Goal: Transaction & Acquisition: Purchase product/service

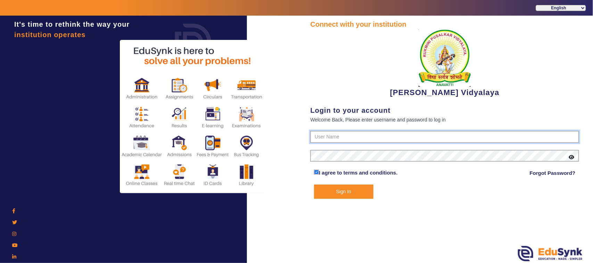
type input "1236547891"
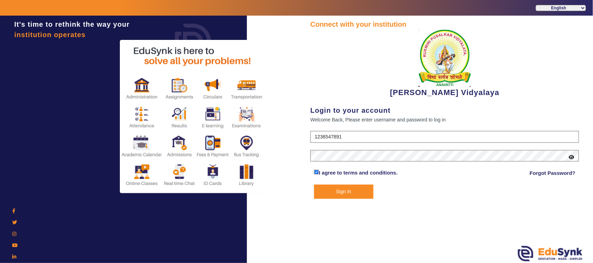
click at [350, 190] on button "Sign In" at bounding box center [343, 192] width 59 height 14
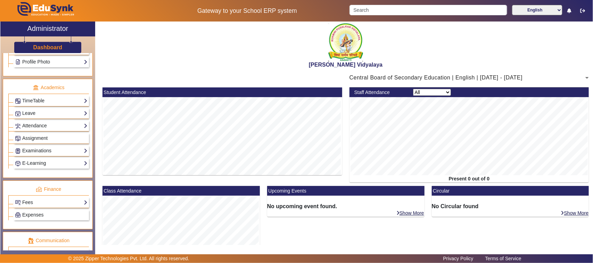
scroll to position [261, 0]
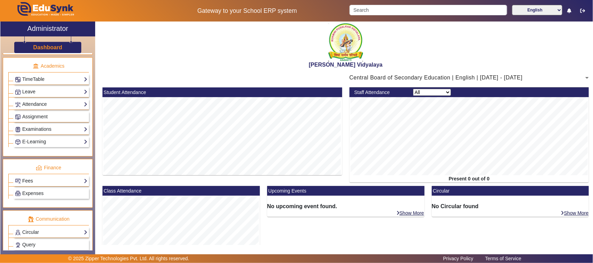
click at [61, 185] on link "Fees" at bounding box center [51, 181] width 73 height 8
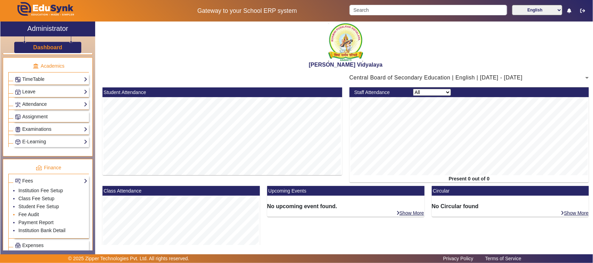
click at [42, 219] on li "Fee Audit" at bounding box center [52, 215] width 69 height 8
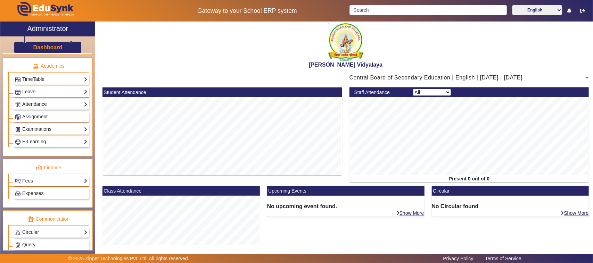
click at [57, 185] on link "Fees" at bounding box center [51, 181] width 73 height 8
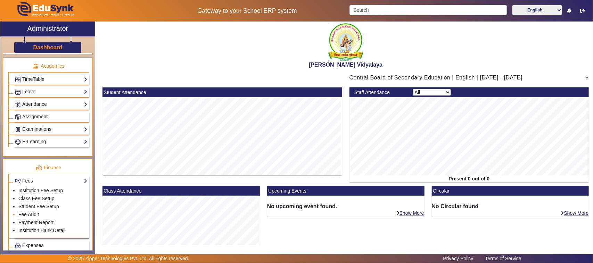
click at [39, 219] on li "Fee Audit" at bounding box center [52, 215] width 69 height 8
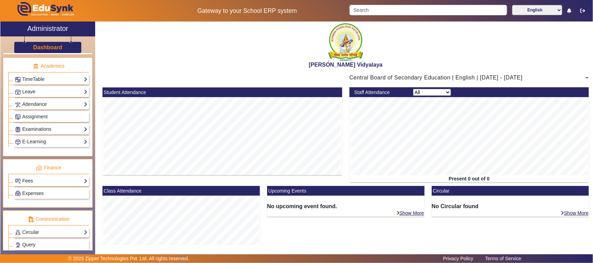
click at [47, 185] on link "Fees" at bounding box center [51, 181] width 73 height 8
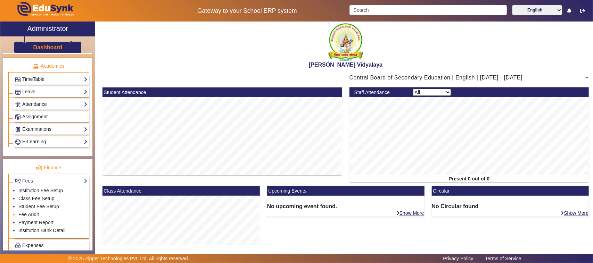
click at [26, 218] on link "Fee Audit" at bounding box center [28, 215] width 21 height 6
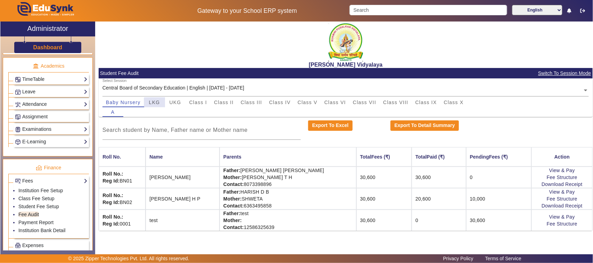
click at [157, 104] on span "LKG" at bounding box center [154, 102] width 11 height 5
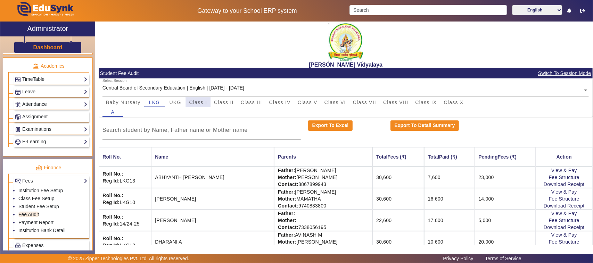
click at [198, 101] on span "Class I" at bounding box center [198, 102] width 18 height 5
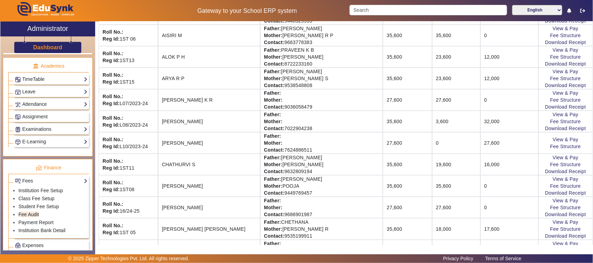
scroll to position [217, 0]
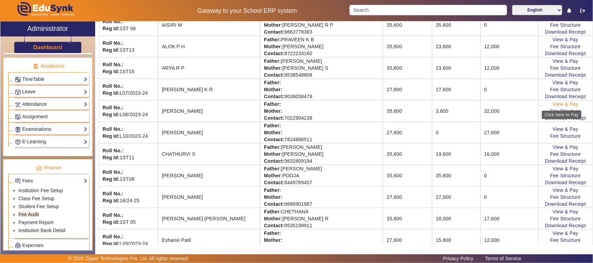
click at [553, 106] on link "View & Pay" at bounding box center [566, 104] width 26 height 6
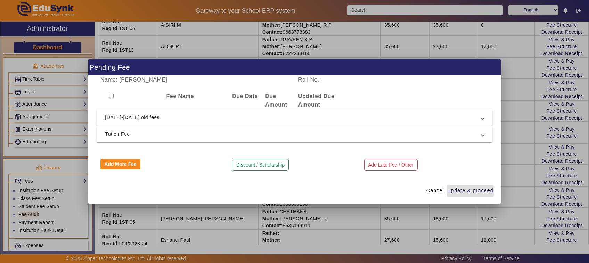
click at [216, 221] on div at bounding box center [294, 131] width 589 height 263
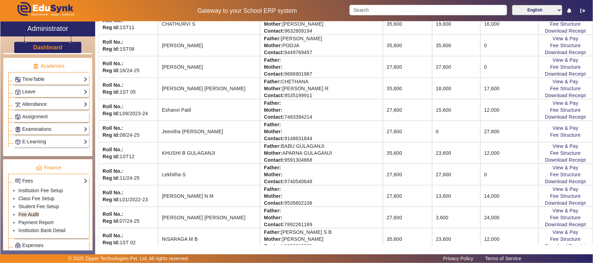
scroll to position [391, 0]
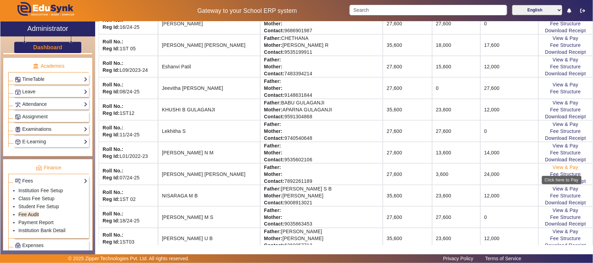
click at [560, 169] on link "View & Pay" at bounding box center [566, 168] width 26 height 6
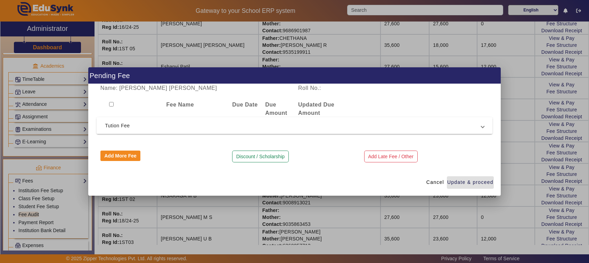
click at [107, 124] on span "Tution Fee" at bounding box center [293, 126] width 376 height 8
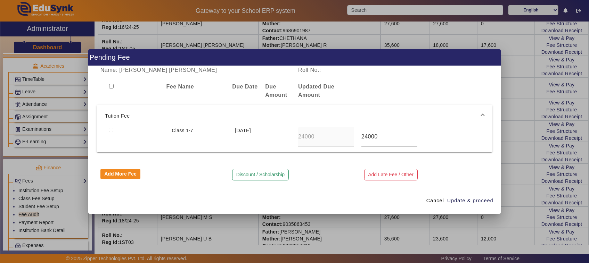
click at [109, 127] on mat-expansion-panel-header "Tution Fee" at bounding box center [295, 116] width 396 height 22
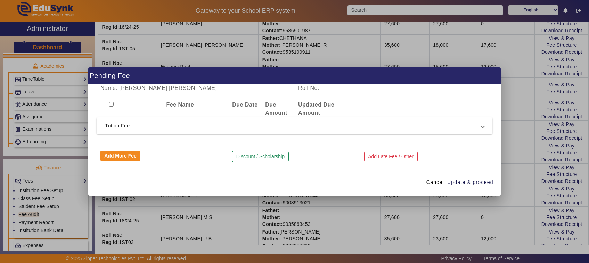
click at [106, 124] on span "Tution Fee" at bounding box center [293, 126] width 376 height 8
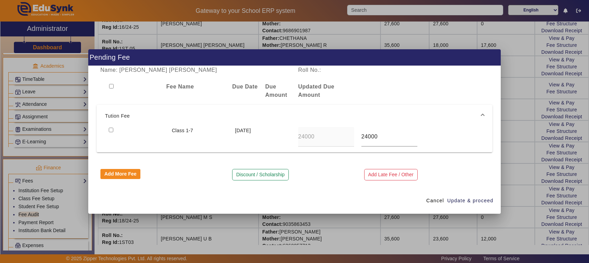
click at [109, 129] on input "checkbox" at bounding box center [111, 130] width 5 height 5
checkbox input "true"
click at [476, 200] on span "Update & proceed" at bounding box center [470, 200] width 46 height 7
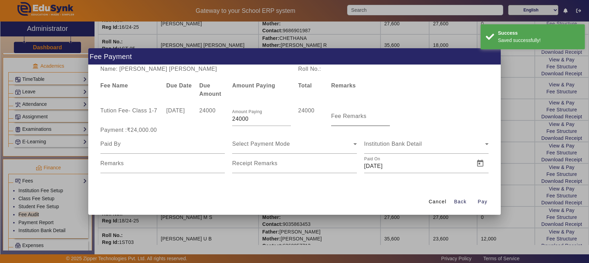
click at [357, 120] on input "Fee Remarks" at bounding box center [360, 119] width 59 height 8
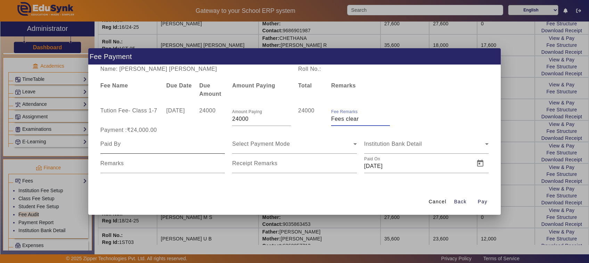
type input "Fees clear"
click at [127, 143] on input at bounding box center [162, 144] width 125 height 8
type input "Father"
click at [248, 145] on span "Select Payment Mode" at bounding box center [261, 144] width 58 height 6
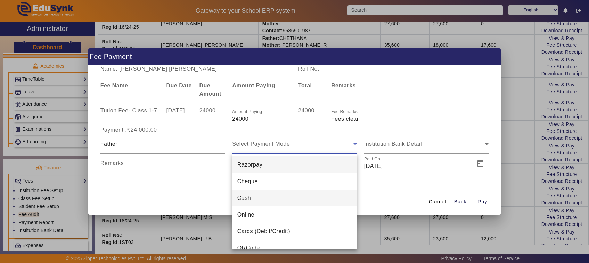
click at [243, 199] on span "Cash" at bounding box center [244, 198] width 14 height 8
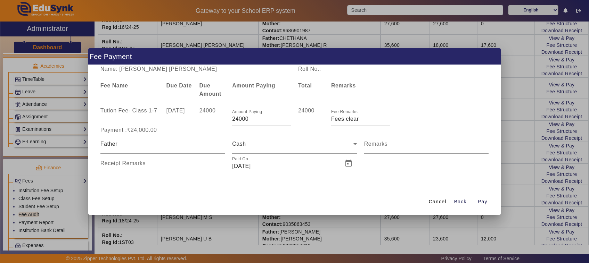
click at [125, 166] on mat-label "Receipt Remarks" at bounding box center [122, 164] width 45 height 6
click at [125, 167] on input "Receipt Remarks" at bounding box center [162, 166] width 125 height 8
type input "792"
click at [482, 202] on span "Pay" at bounding box center [483, 201] width 10 height 7
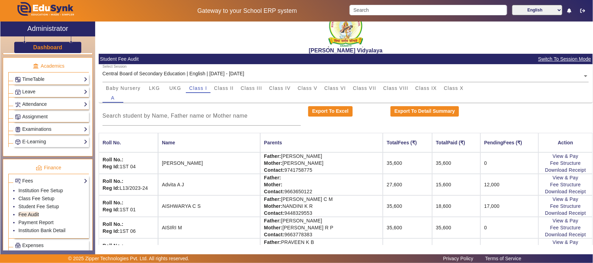
scroll to position [0, 0]
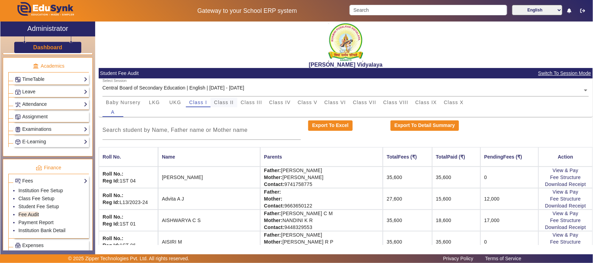
click at [230, 101] on span "Class II" at bounding box center [224, 102] width 20 height 5
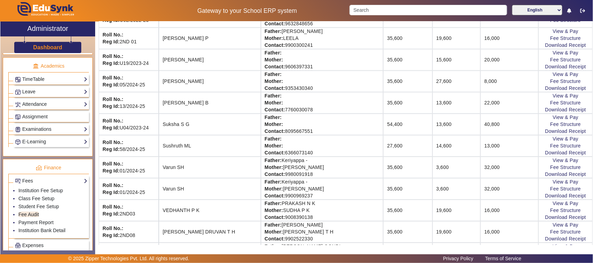
scroll to position [695, 0]
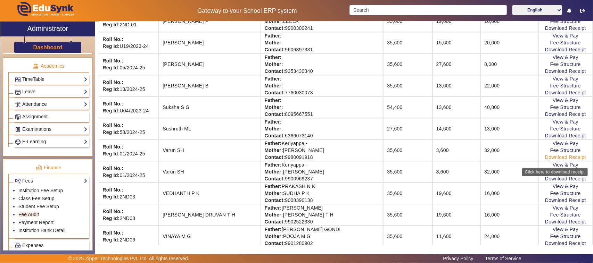
click at [547, 160] on link "Download Receipt" at bounding box center [565, 158] width 41 height 6
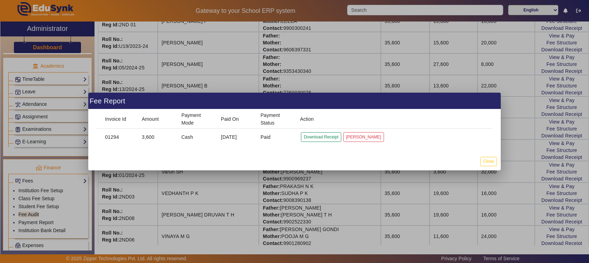
click at [496, 176] on div at bounding box center [294, 131] width 589 height 263
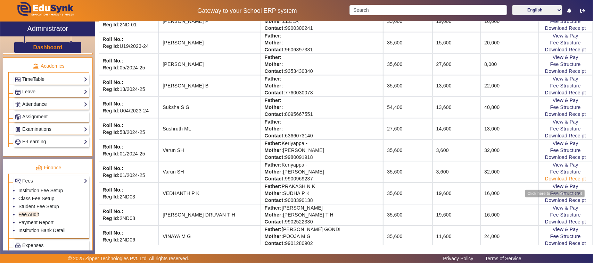
click at [558, 182] on link "Download Receipt" at bounding box center [565, 179] width 41 height 6
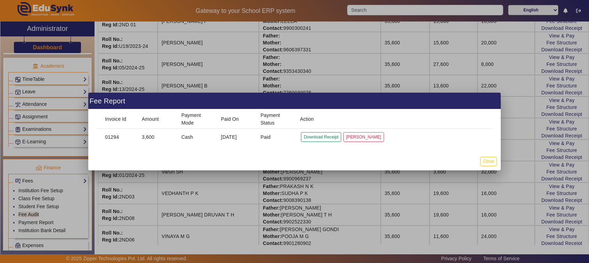
click at [510, 200] on div at bounding box center [294, 131] width 589 height 263
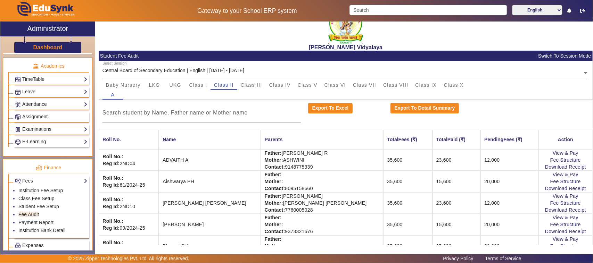
scroll to position [0, 0]
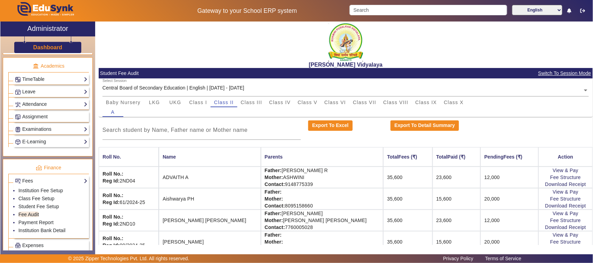
click at [222, 90] on input "text" at bounding box center [346, 90] width 487 height 7
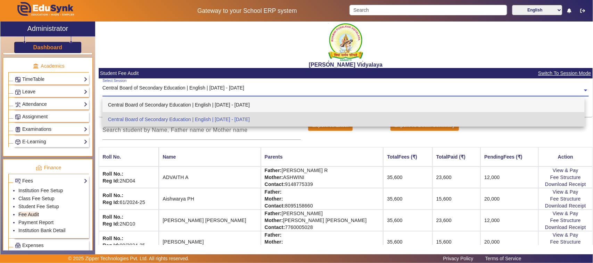
click at [214, 106] on div "Central Board of Secondary Education | English | Apr 2024 - Jan 2025" at bounding box center [344, 105] width 483 height 15
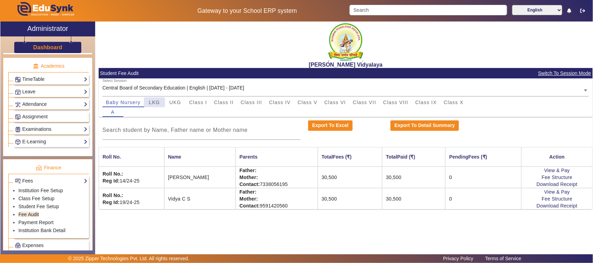
click at [152, 103] on span "LKG" at bounding box center [154, 102] width 11 height 5
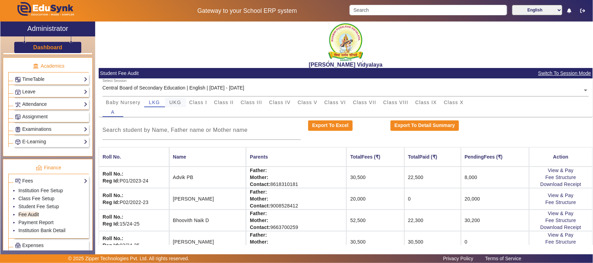
click at [171, 103] on span "UKG" at bounding box center [176, 102] width 12 height 5
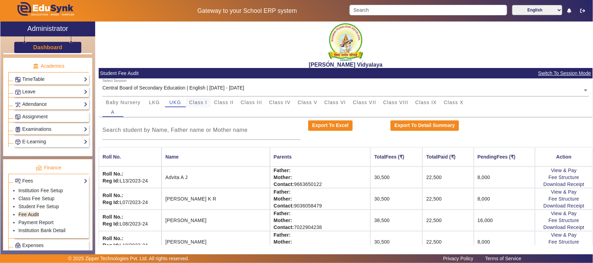
click at [202, 101] on span "Class I" at bounding box center [198, 102] width 18 height 5
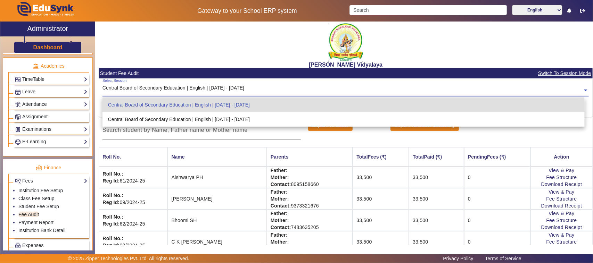
click at [218, 85] on div "Central Board of Secondary Education | English | Apr 2024 - Jan 2025" at bounding box center [174, 87] width 142 height 7
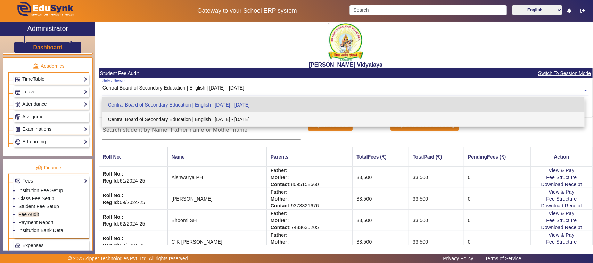
click at [223, 117] on div "Central Board of Secondary Education | English | [DATE] - [DATE]" at bounding box center [344, 119] width 483 height 15
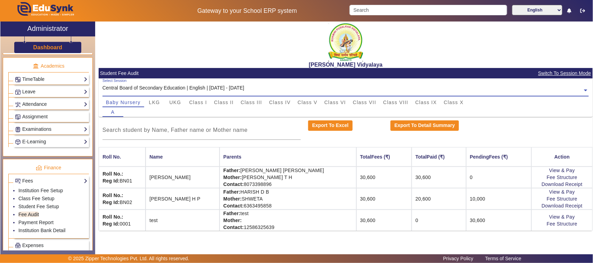
click at [220, 89] on input "text" at bounding box center [346, 90] width 487 height 7
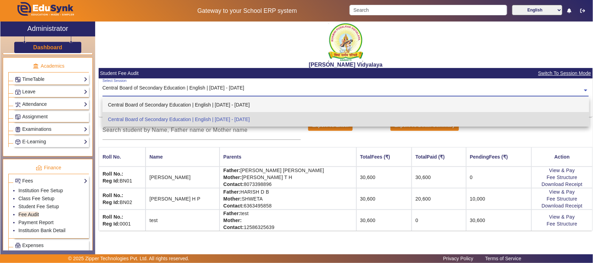
click at [234, 103] on div "Central Board of Secondary Education | English | Apr 2024 - Jan 2025" at bounding box center [346, 105] width 487 height 15
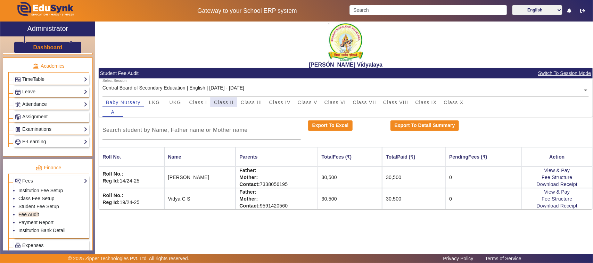
click at [220, 101] on span "Class II" at bounding box center [224, 102] width 20 height 5
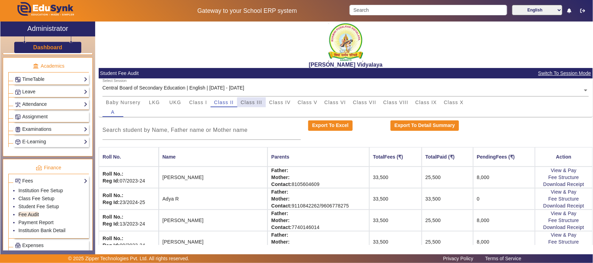
click at [261, 105] on span "Class III" at bounding box center [252, 102] width 22 height 5
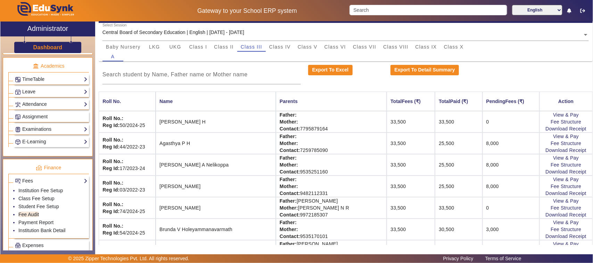
scroll to position [43, 0]
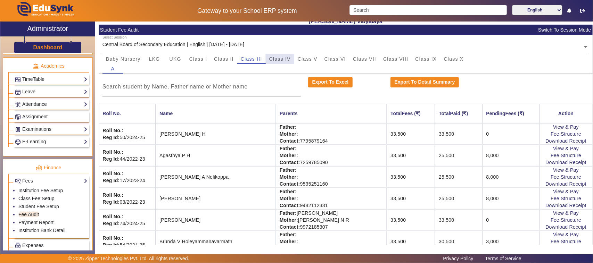
click at [286, 58] on span "Class IV" at bounding box center [280, 59] width 22 height 5
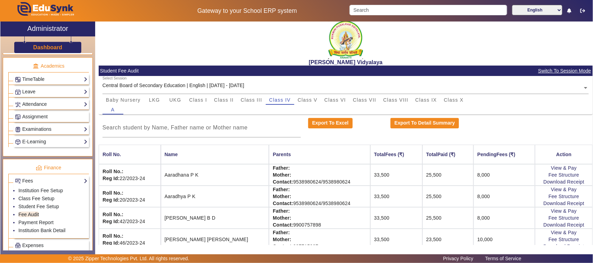
scroll to position [0, 0]
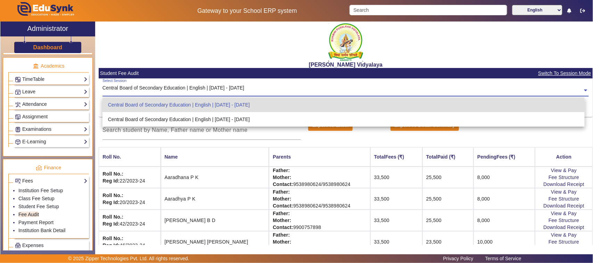
click at [251, 90] on input "text" at bounding box center [346, 90] width 487 height 7
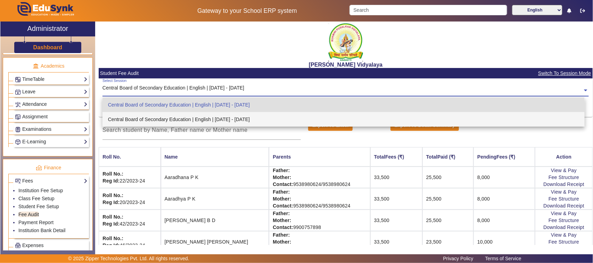
click at [242, 122] on div "Central Board of Secondary Education | English | [DATE] - [DATE]" at bounding box center [344, 119] width 483 height 15
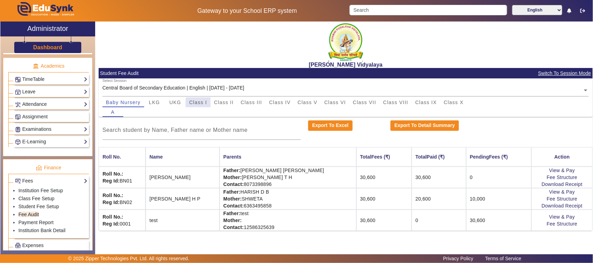
click at [199, 103] on span "Class I" at bounding box center [198, 102] width 18 height 5
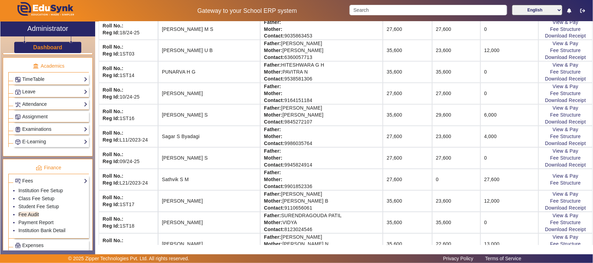
scroll to position [608, 0]
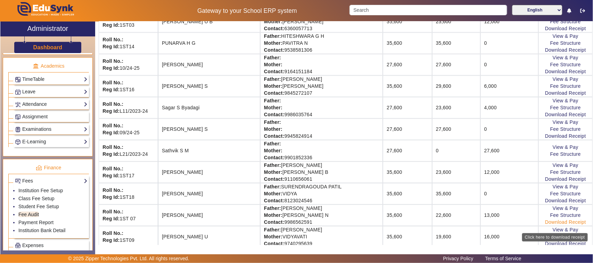
click at [553, 226] on link "Download Receipt" at bounding box center [565, 223] width 41 height 6
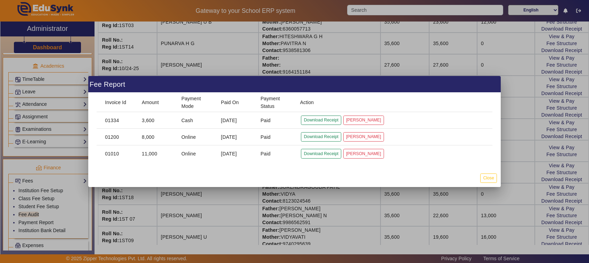
click at [249, 209] on div at bounding box center [294, 131] width 589 height 263
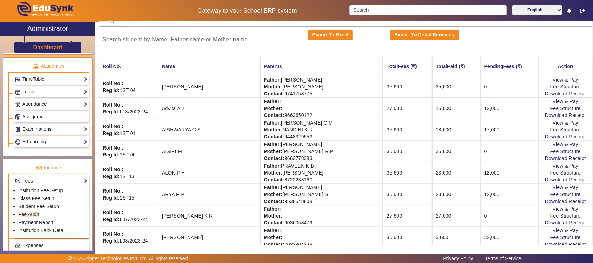
scroll to position [43, 0]
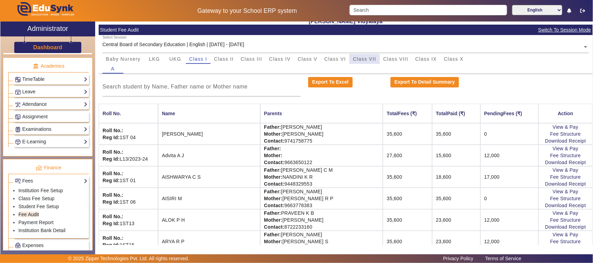
click at [372, 57] on span "Class VII" at bounding box center [364, 59] width 23 height 5
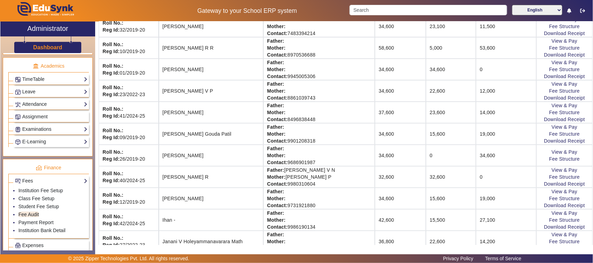
scroll to position [174, 0]
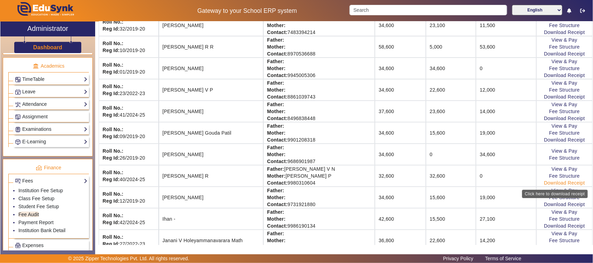
click at [549, 186] on link "Download Receipt" at bounding box center [564, 183] width 41 height 6
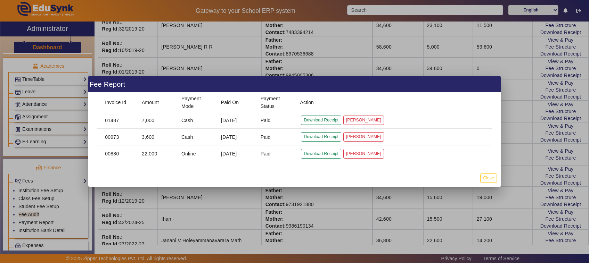
click at [505, 152] on div at bounding box center [294, 131] width 589 height 263
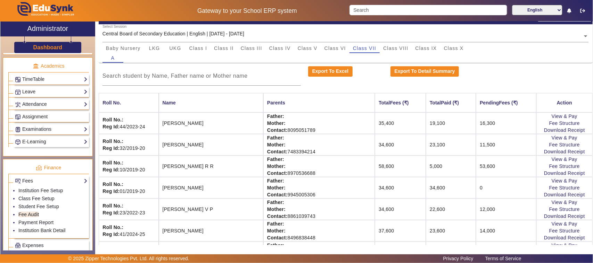
scroll to position [0, 0]
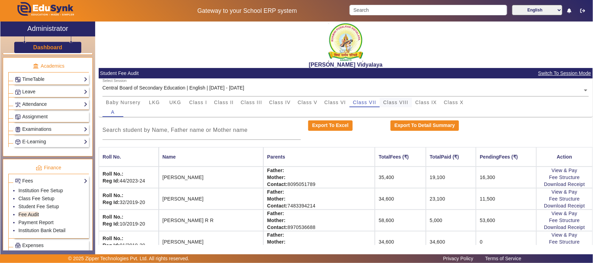
click at [400, 100] on span "Class VIII" at bounding box center [395, 102] width 25 height 5
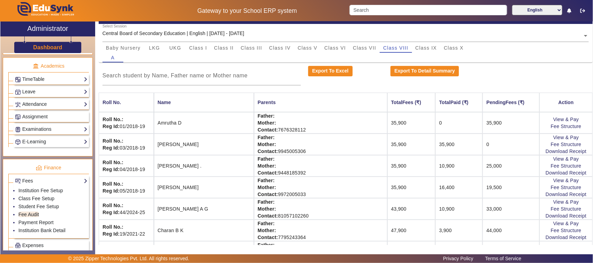
scroll to position [54, 0]
click at [430, 49] on span "Class IX" at bounding box center [427, 48] width 22 height 5
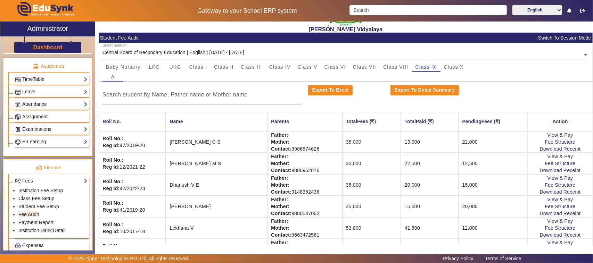
scroll to position [0, 0]
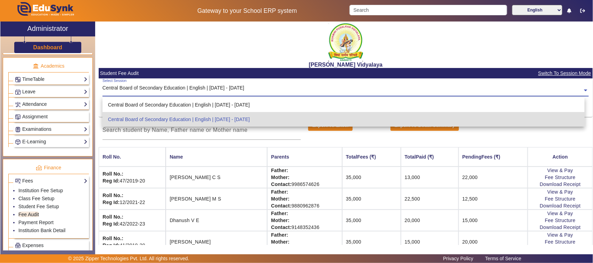
click at [216, 90] on input "text" at bounding box center [346, 90] width 487 height 7
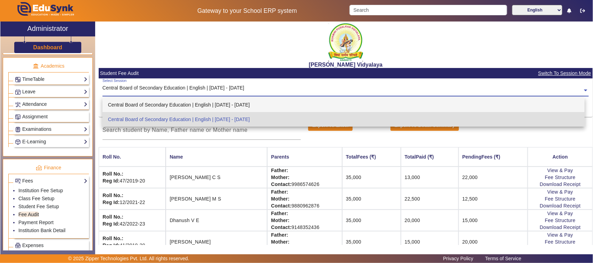
click at [214, 103] on div "Central Board of Secondary Education | English | Apr 2024 - Jan 2025" at bounding box center [344, 105] width 483 height 15
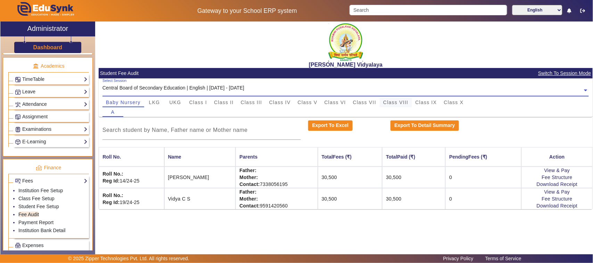
click at [402, 103] on span "Class VIII" at bounding box center [395, 102] width 25 height 5
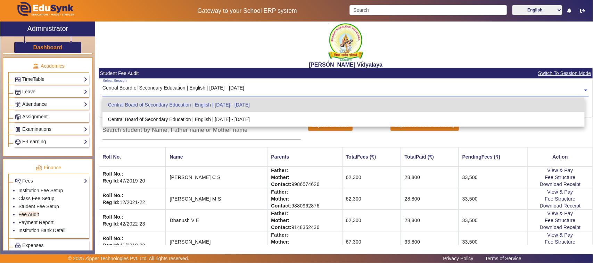
click at [235, 90] on input "text" at bounding box center [346, 90] width 487 height 7
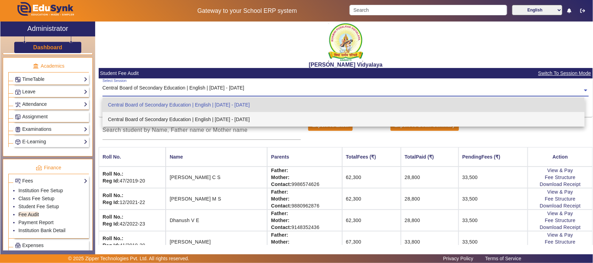
click at [237, 118] on div "Central Board of Secondary Education | English | [DATE] - [DATE]" at bounding box center [344, 119] width 483 height 15
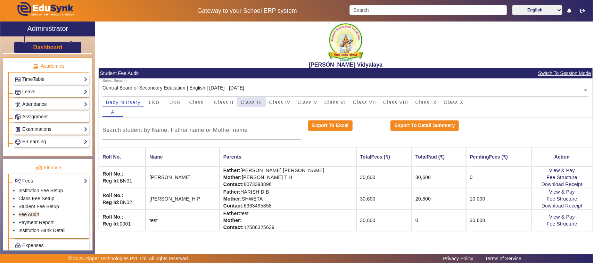
click at [249, 102] on span "Class III" at bounding box center [252, 102] width 22 height 5
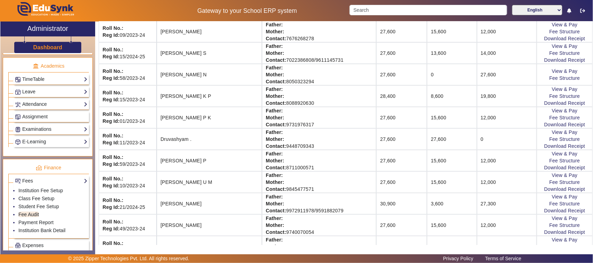
scroll to position [261, 0]
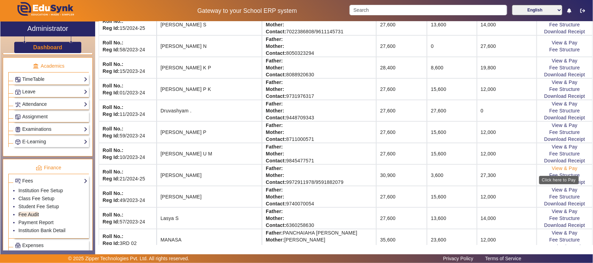
click at [565, 169] on link "View & Pay" at bounding box center [565, 169] width 26 height 6
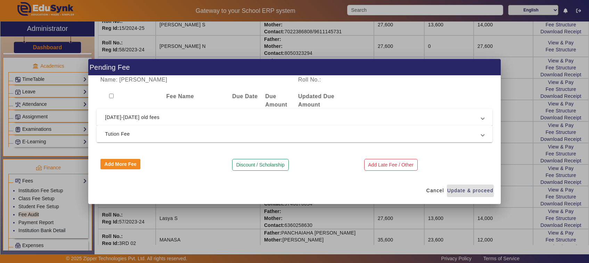
click at [133, 112] on mat-expansion-panel-header "2024-2025 old fees" at bounding box center [295, 117] width 396 height 17
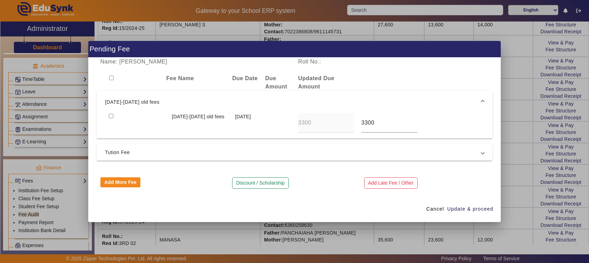
click at [150, 157] on mat-expansion-panel-header "Tution Fee" at bounding box center [295, 152] width 396 height 17
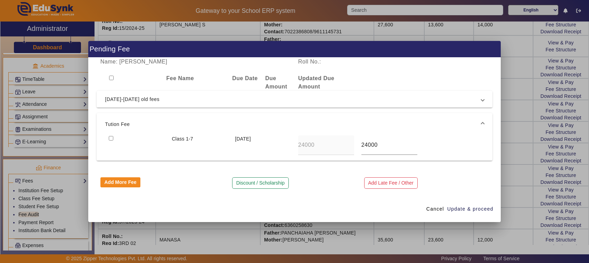
click at [215, 238] on div at bounding box center [294, 131] width 589 height 263
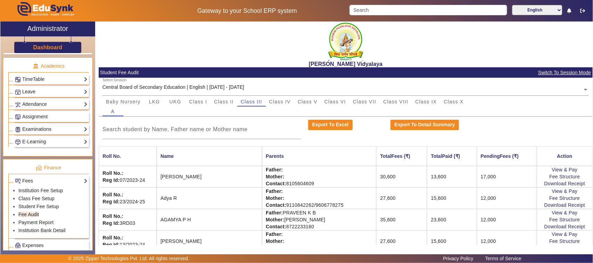
scroll to position [0, 0]
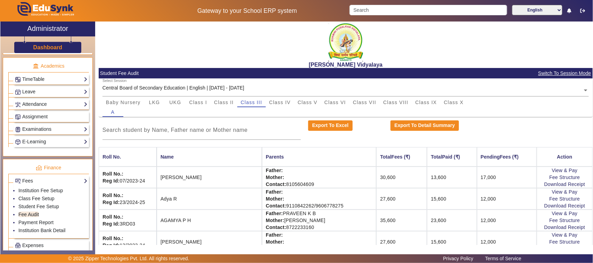
click at [220, 91] on input "text" at bounding box center [346, 90] width 487 height 7
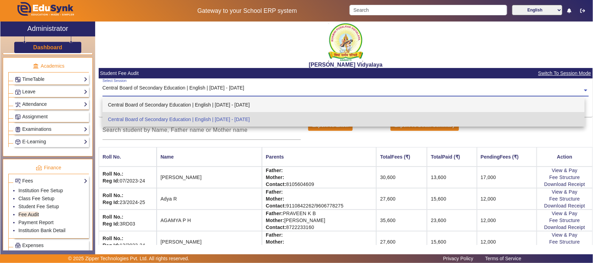
click at [226, 105] on div "Central Board of Secondary Education | English | Apr 2024 - Jan 2025" at bounding box center [344, 105] width 483 height 15
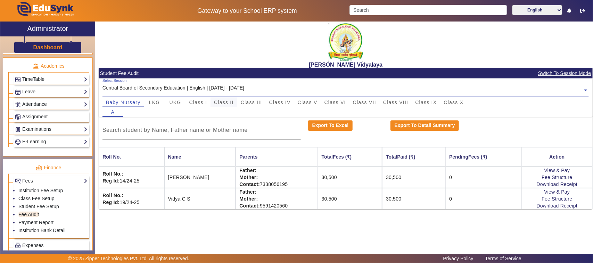
click at [223, 104] on span "Class II" at bounding box center [224, 102] width 20 height 5
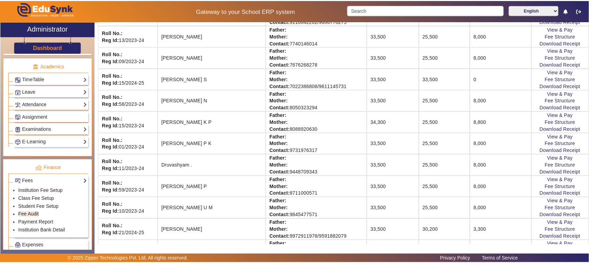
scroll to position [228, 0]
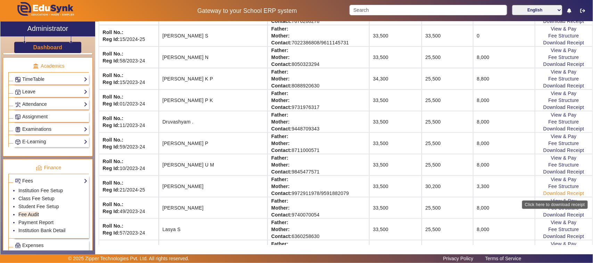
click at [554, 195] on link "Download Receipt" at bounding box center [563, 194] width 41 height 6
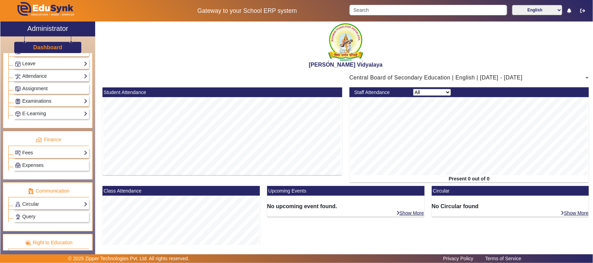
scroll to position [304, 0]
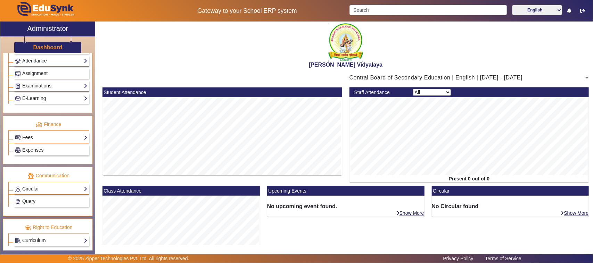
click at [28, 142] on link "Fees" at bounding box center [51, 138] width 73 height 8
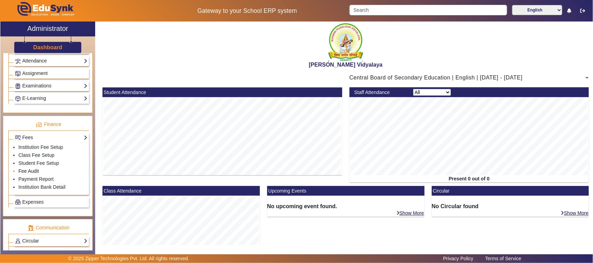
click at [30, 174] on link "Fee Audit" at bounding box center [28, 172] width 21 height 6
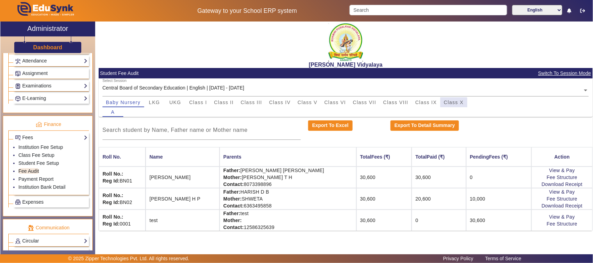
click at [448, 104] on span "Class X" at bounding box center [454, 102] width 20 height 5
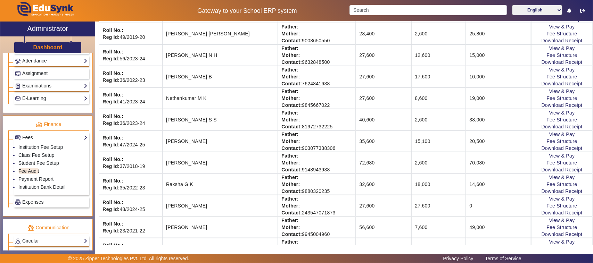
scroll to position [261, 0]
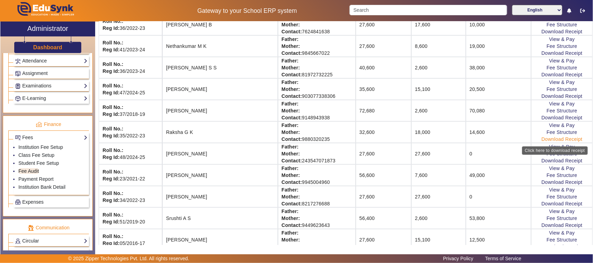
click at [543, 139] on link "Download Receipt" at bounding box center [562, 140] width 41 height 6
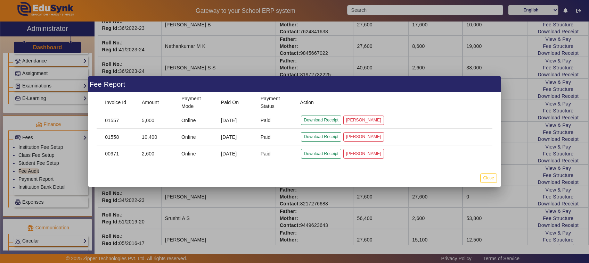
click at [486, 218] on div at bounding box center [294, 131] width 589 height 263
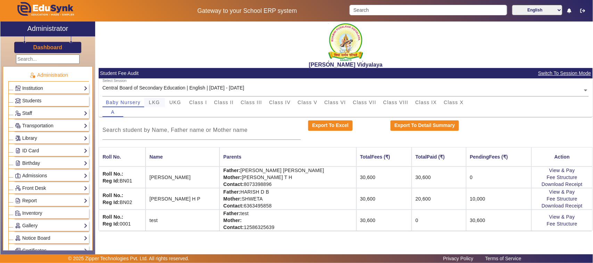
click at [155, 105] on span "LKG" at bounding box center [154, 102] width 11 height 5
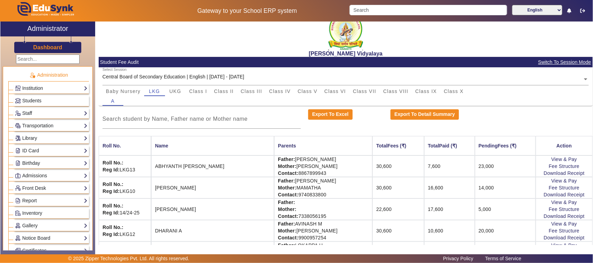
scroll to position [11, 0]
click at [173, 92] on span "UKG" at bounding box center [176, 91] width 12 height 5
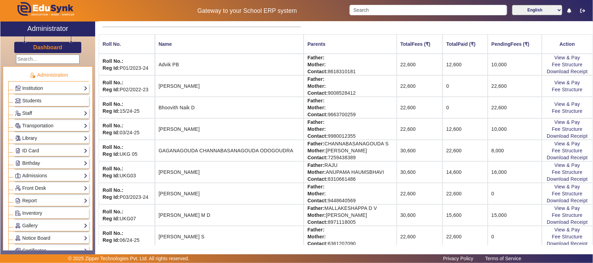
scroll to position [37, 0]
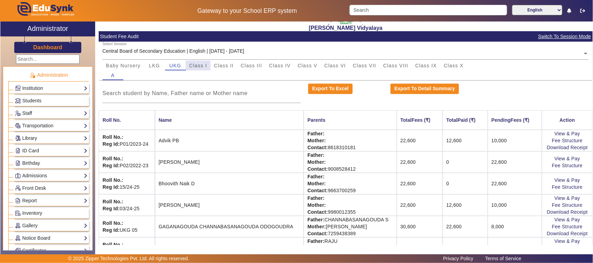
click at [194, 65] on span "Class I" at bounding box center [198, 65] width 18 height 5
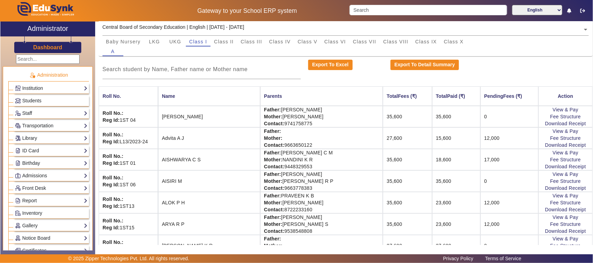
scroll to position [80, 0]
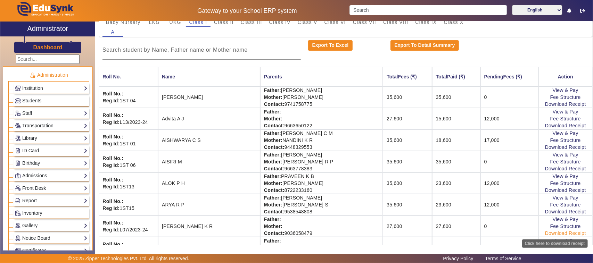
click at [556, 233] on link "Download Receipt" at bounding box center [565, 234] width 41 height 6
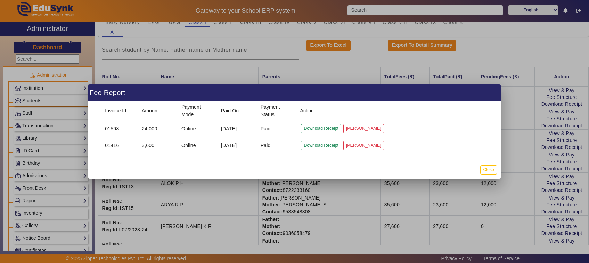
click at [221, 196] on div at bounding box center [294, 131] width 589 height 263
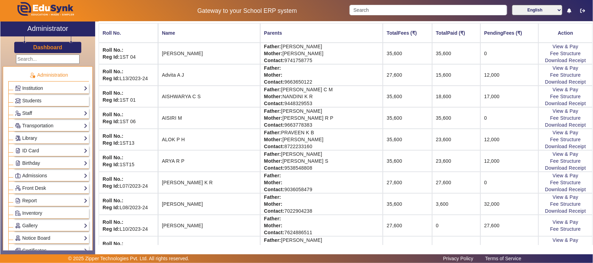
scroll to position [43, 0]
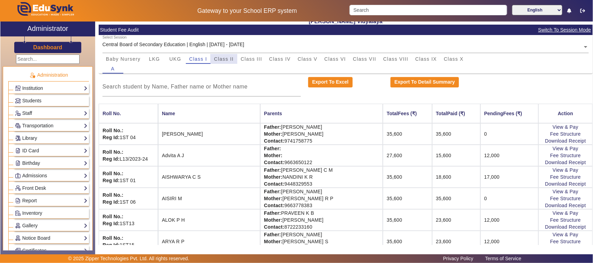
click at [234, 58] on div "Class II" at bounding box center [224, 59] width 27 height 10
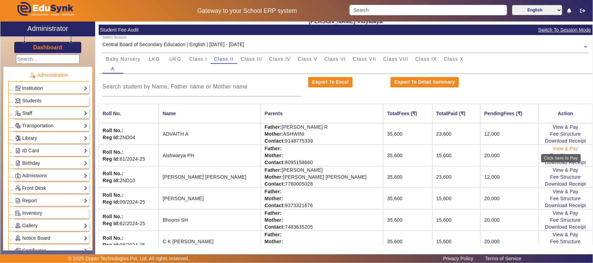
click at [562, 150] on link "View & Pay" at bounding box center [566, 149] width 26 height 6
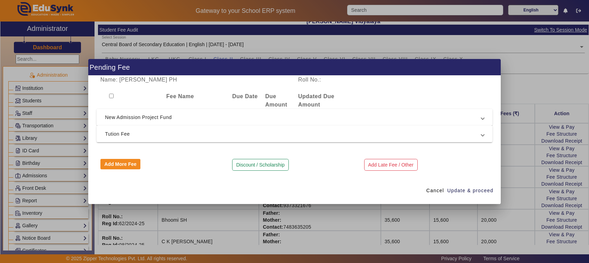
click at [332, 222] on div at bounding box center [294, 131] width 589 height 263
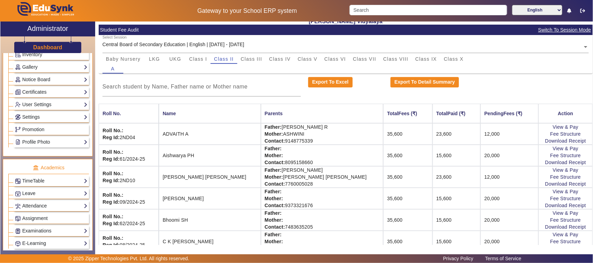
scroll to position [261, 0]
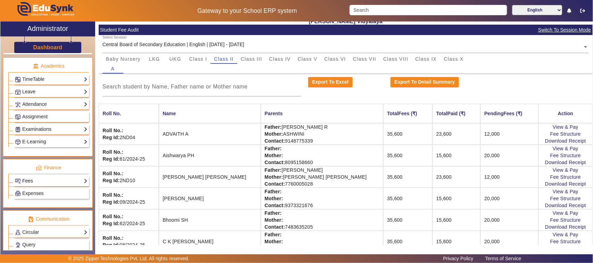
click at [43, 185] on link "Fees" at bounding box center [51, 181] width 73 height 8
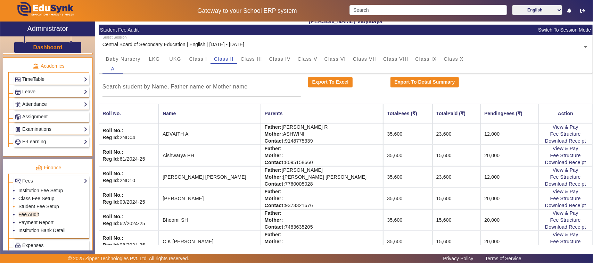
click at [43, 210] on link "Student Fee Setup" at bounding box center [38, 207] width 41 height 6
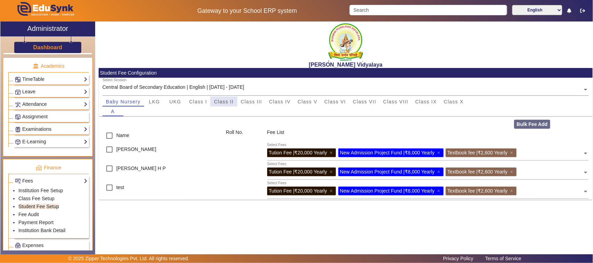
click at [223, 100] on span "Class II" at bounding box center [224, 101] width 20 height 5
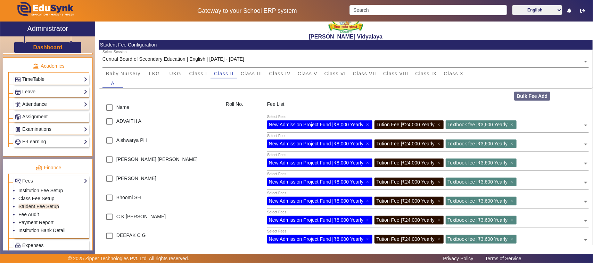
scroll to position [43, 0]
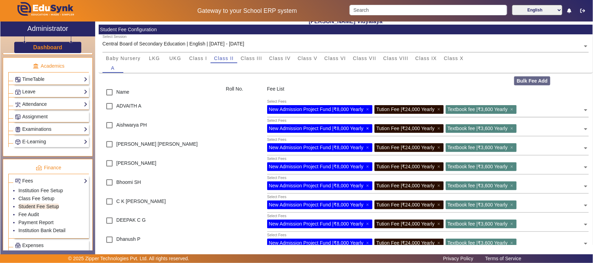
click at [368, 128] on span "×" at bounding box center [368, 129] width 5 height 6
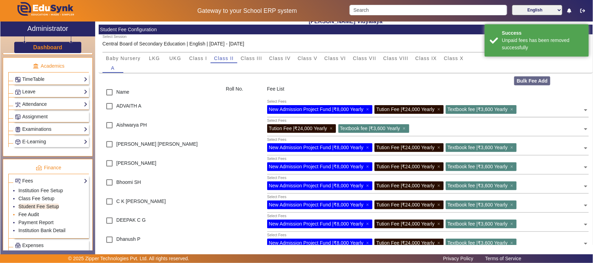
click at [28, 218] on link "Fee Audit" at bounding box center [28, 215] width 21 height 6
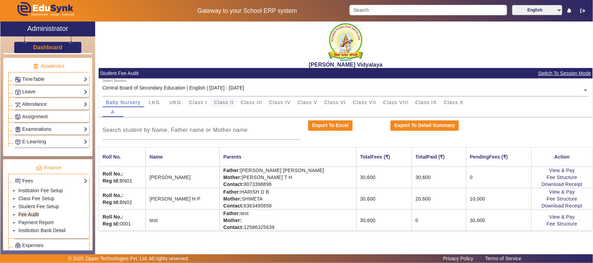
click at [221, 103] on span "Class II" at bounding box center [224, 102] width 20 height 5
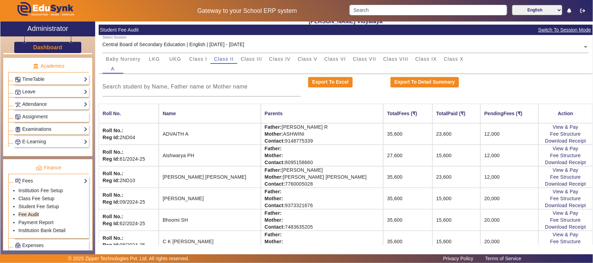
scroll to position [87, 0]
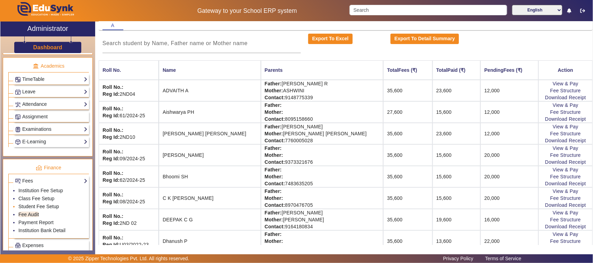
click at [42, 210] on link "Student Fee Setup" at bounding box center [38, 207] width 41 height 6
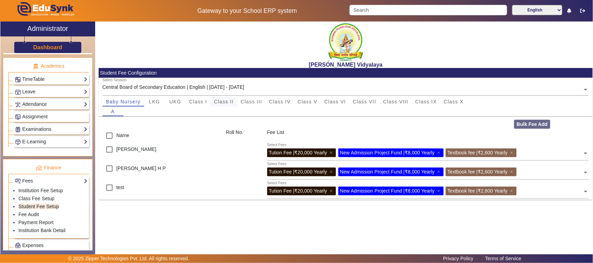
click at [227, 100] on span "Class II" at bounding box center [224, 101] width 20 height 5
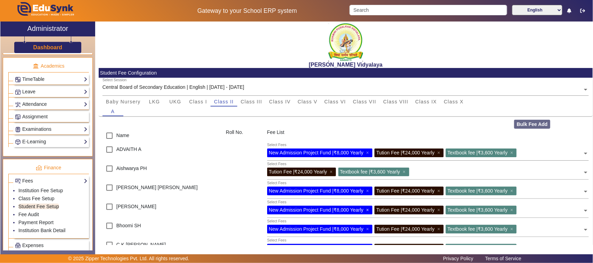
click at [369, 211] on span "×" at bounding box center [368, 210] width 5 height 6
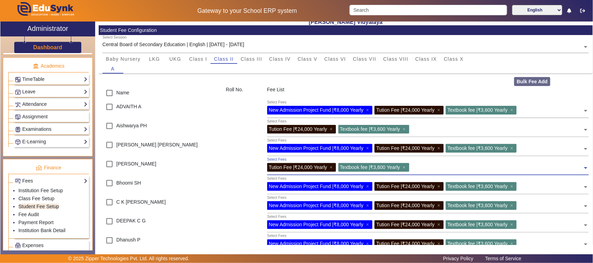
scroll to position [43, 0]
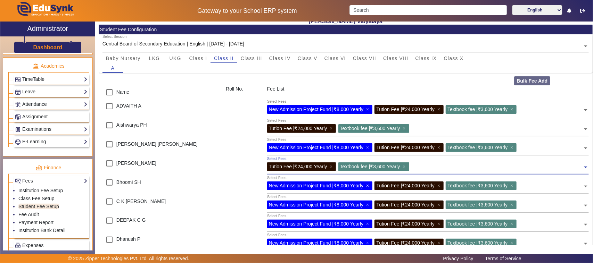
click at [367, 186] on span "×" at bounding box center [368, 186] width 5 height 6
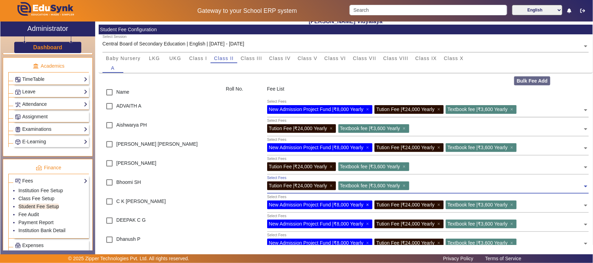
click at [368, 204] on span "×" at bounding box center [368, 205] width 5 height 6
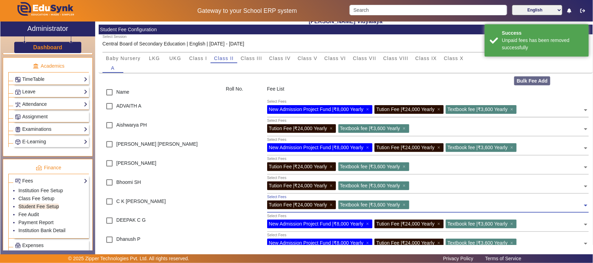
scroll to position [87, 0]
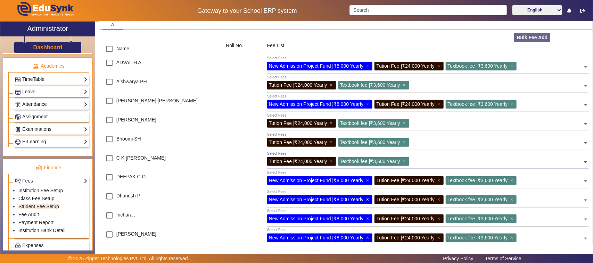
click at [367, 198] on span "×" at bounding box center [368, 200] width 5 height 6
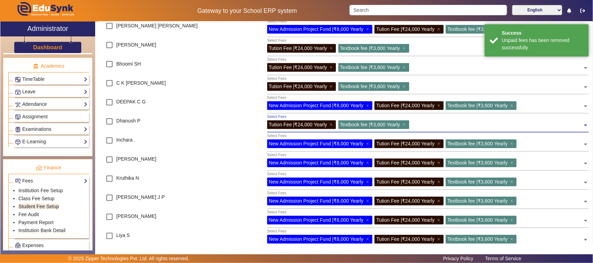
scroll to position [174, 0]
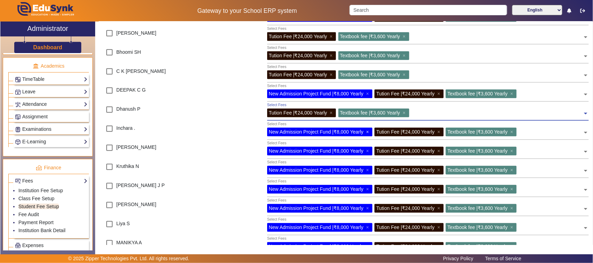
click at [367, 132] on span "×" at bounding box center [368, 132] width 5 height 6
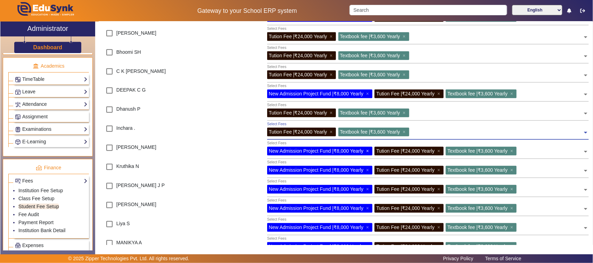
click at [367, 150] on span "×" at bounding box center [368, 151] width 5 height 6
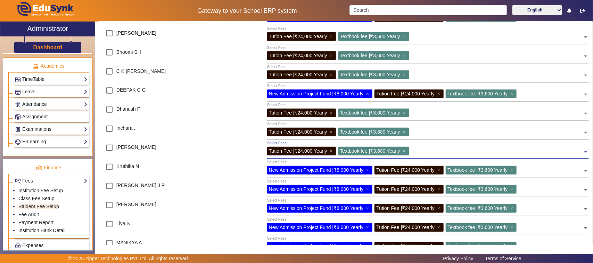
click at [369, 169] on span "×" at bounding box center [368, 170] width 5 height 6
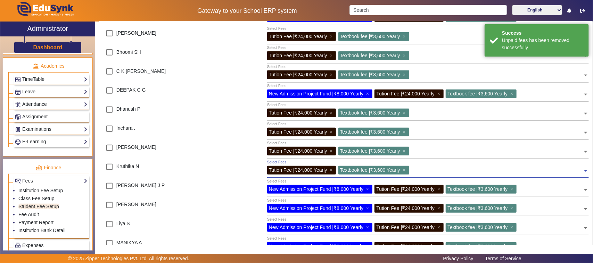
click at [367, 189] on span "×" at bounding box center [368, 190] width 5 height 6
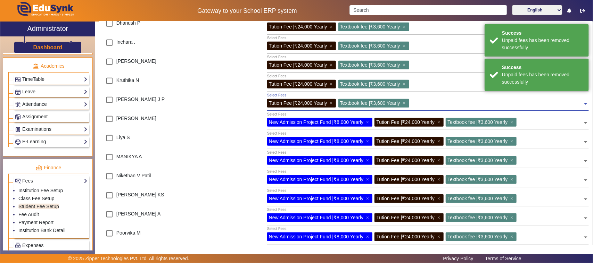
scroll to position [261, 0]
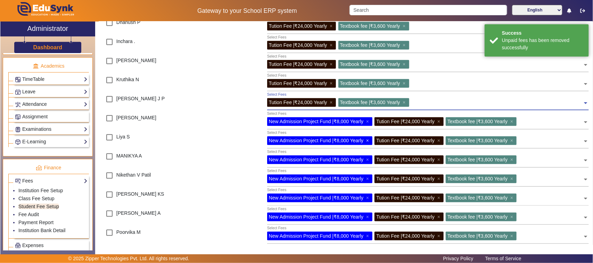
click at [368, 139] on span "×" at bounding box center [368, 141] width 5 height 6
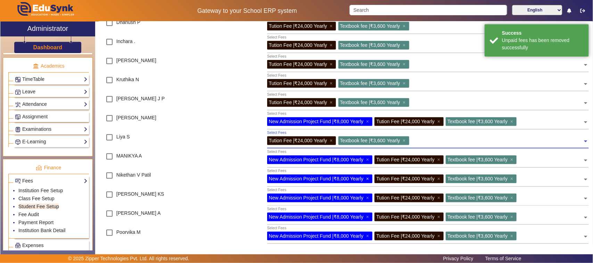
click at [370, 178] on span "×" at bounding box center [368, 179] width 5 height 6
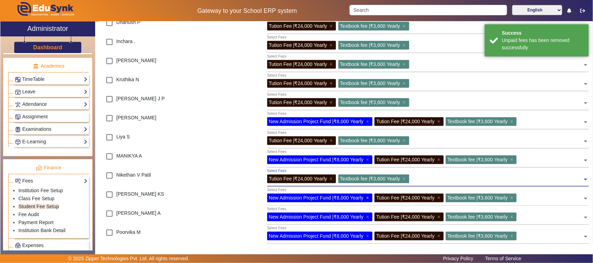
click at [367, 197] on span "×" at bounding box center [368, 198] width 5 height 6
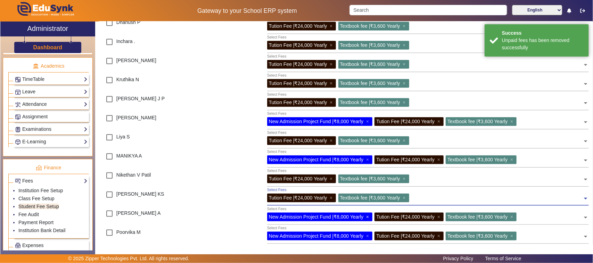
click at [368, 215] on span "×" at bounding box center [368, 217] width 5 height 6
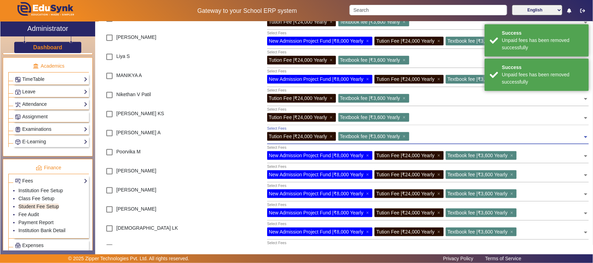
scroll to position [347, 0]
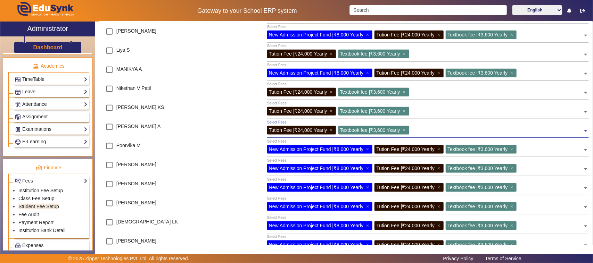
click at [367, 148] on div "New Admission Project Fund | ₹8,000 Yearly ×" at bounding box center [320, 149] width 106 height 9
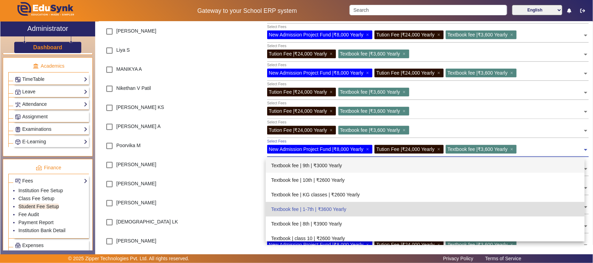
click at [230, 152] on div at bounding box center [242, 148] width 41 height 19
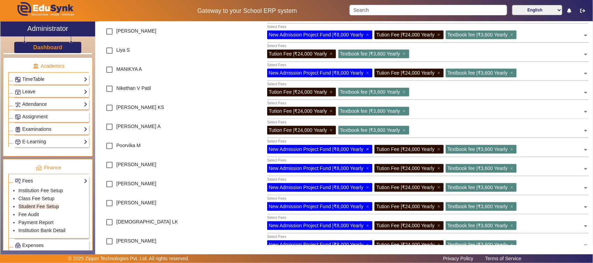
click at [369, 148] on span "×" at bounding box center [368, 150] width 5 height 6
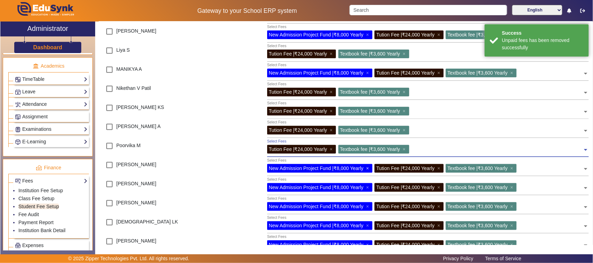
click at [368, 167] on span "×" at bounding box center [368, 169] width 5 height 6
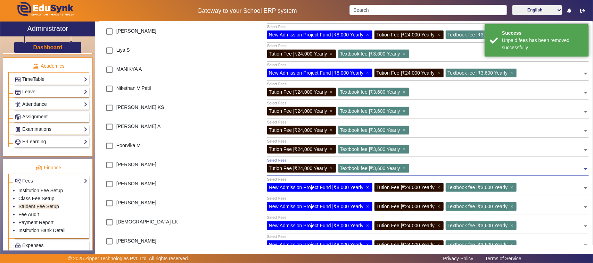
click at [370, 186] on span "×" at bounding box center [368, 188] width 5 height 6
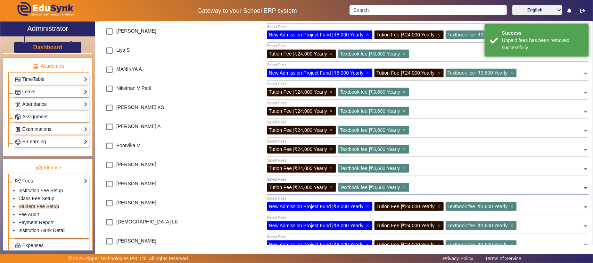
scroll to position [391, 0]
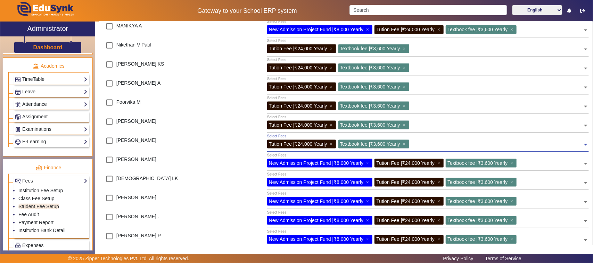
click at [368, 182] on span "×" at bounding box center [368, 183] width 5 height 6
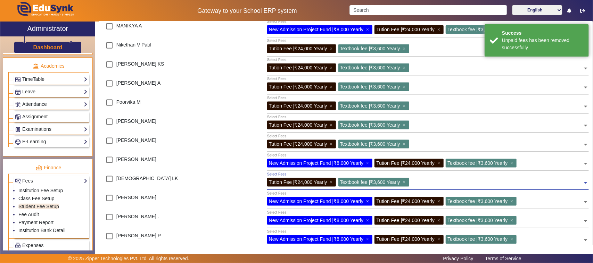
click at [367, 201] on span "×" at bounding box center [368, 202] width 5 height 6
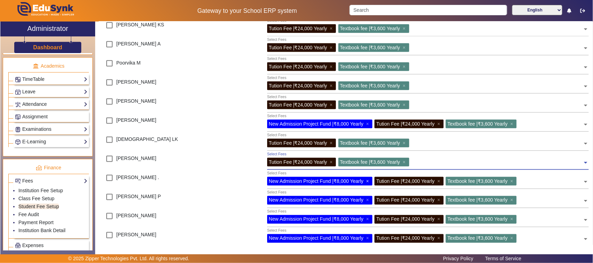
scroll to position [478, 0]
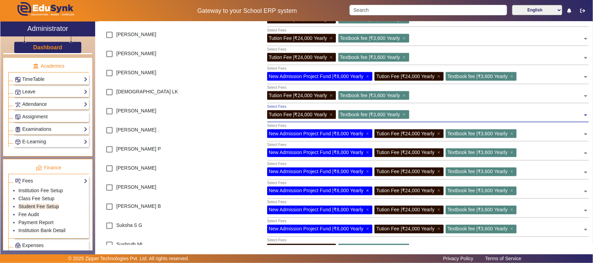
click at [368, 191] on span "×" at bounding box center [368, 191] width 5 height 6
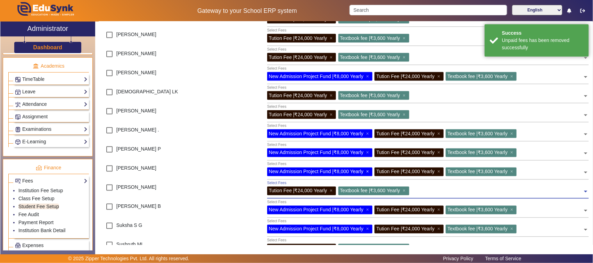
click at [369, 171] on span "×" at bounding box center [368, 172] width 5 height 6
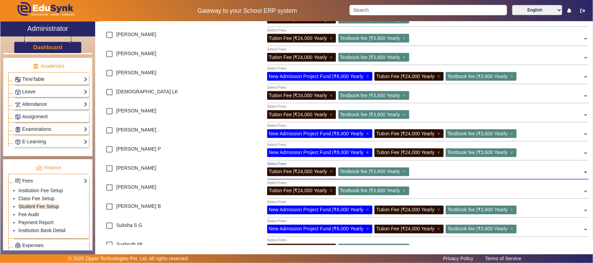
click at [369, 152] on span "×" at bounding box center [368, 153] width 5 height 6
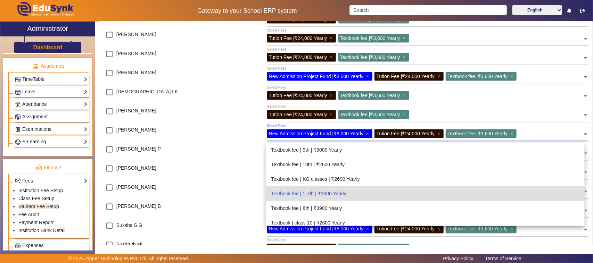
click at [313, 136] on span "New Admission Project Fund | ₹8,000 Yearly" at bounding box center [316, 134] width 95 height 6
click at [241, 179] on div at bounding box center [242, 171] width 41 height 19
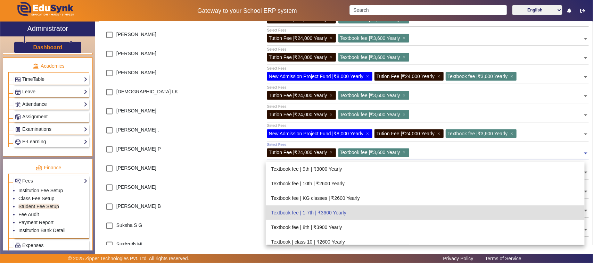
click at [317, 149] on div "Tution Fee | ₹24,000 Yearly ×" at bounding box center [301, 153] width 69 height 9
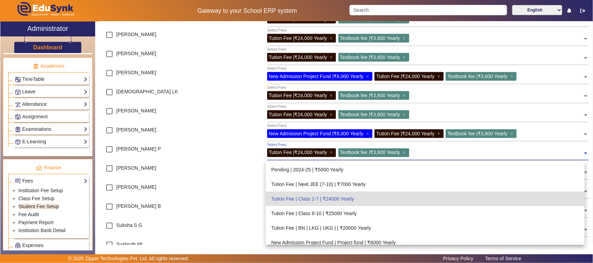
scroll to position [91, 0]
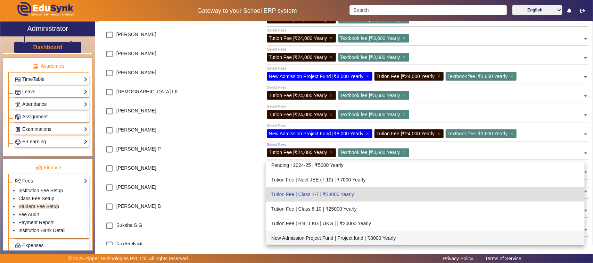
click at [340, 235] on div "New Admission Project Fund | Project fund | ₹8000 Yearly" at bounding box center [425, 238] width 319 height 15
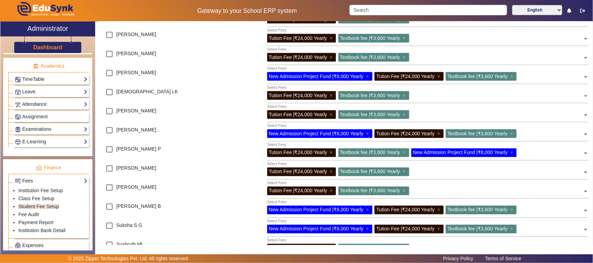
click at [52, 185] on link "Fees" at bounding box center [51, 181] width 73 height 8
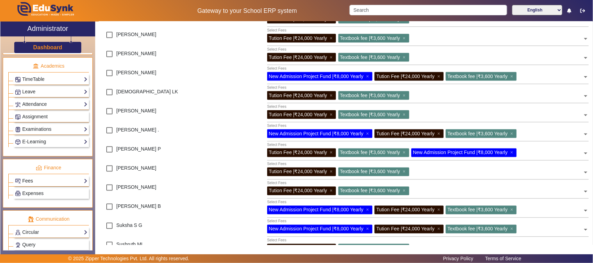
click at [41, 185] on link "Fees" at bounding box center [51, 181] width 73 height 8
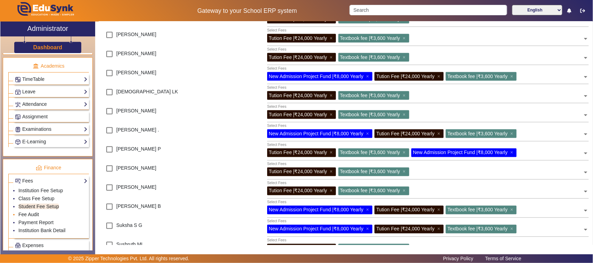
click at [31, 218] on link "Fee Audit" at bounding box center [28, 215] width 21 height 6
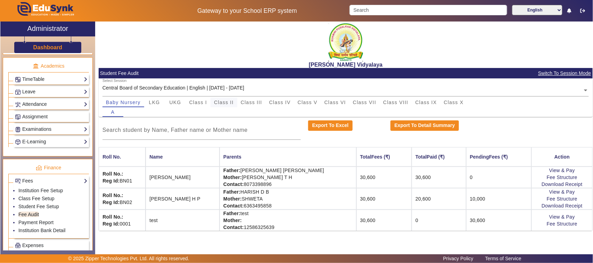
click at [221, 101] on span "Class II" at bounding box center [224, 102] width 20 height 5
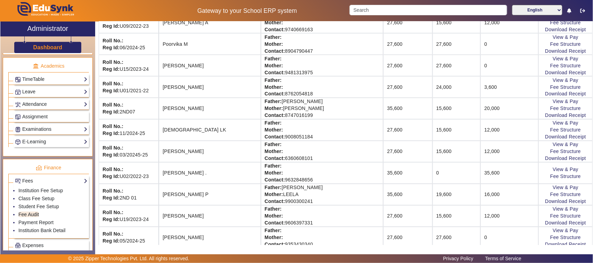
scroll to position [565, 0]
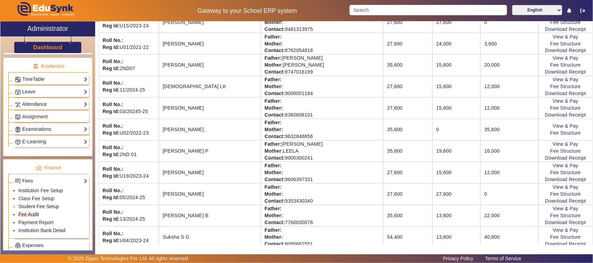
click at [54, 210] on link "Student Fee Setup" at bounding box center [38, 207] width 41 height 6
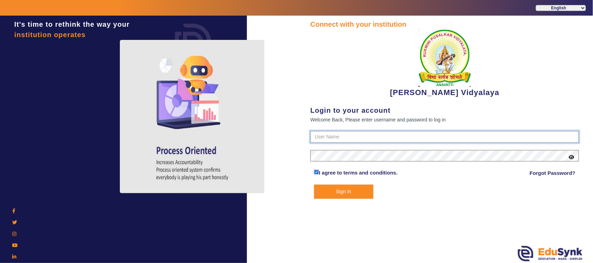
type input "1236547891"
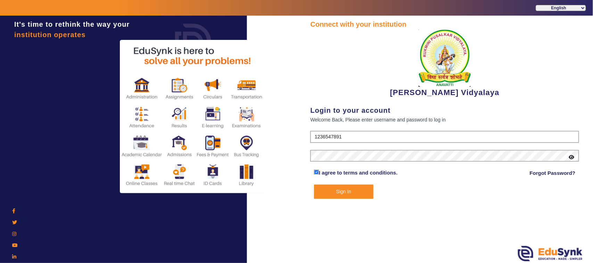
click at [347, 187] on button "Sign In" at bounding box center [343, 192] width 59 height 14
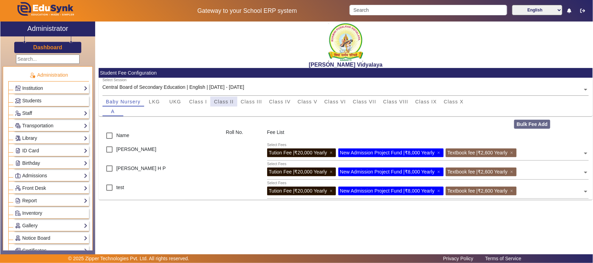
click at [220, 100] on span "Class II" at bounding box center [224, 101] width 20 height 5
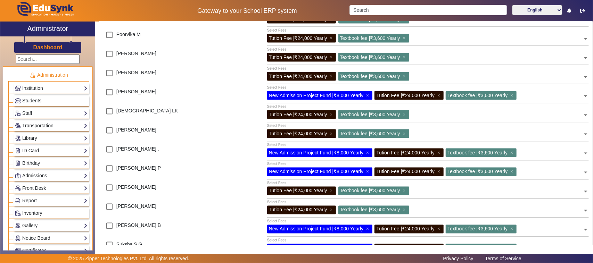
scroll to position [478, 0]
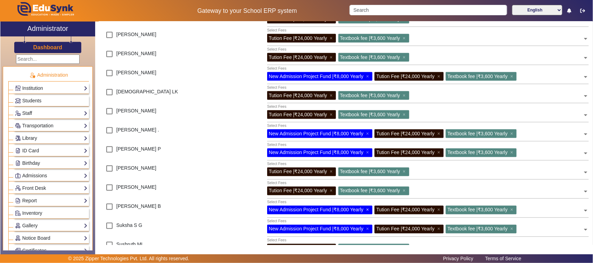
click at [367, 209] on span "×" at bounding box center [368, 210] width 5 height 6
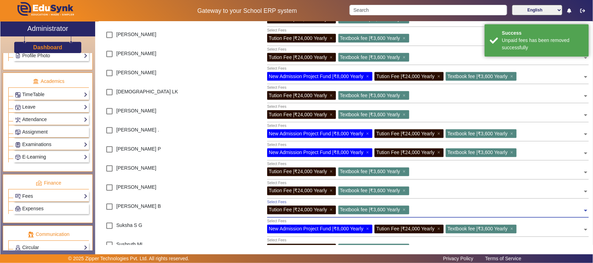
scroll to position [261, 0]
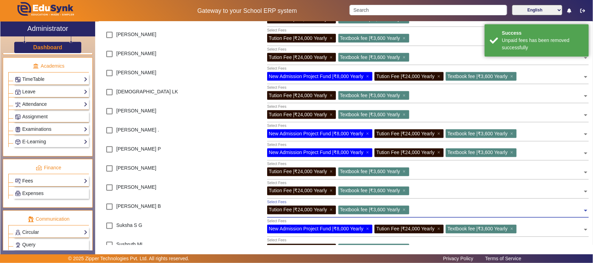
click at [39, 185] on link "Fees" at bounding box center [51, 181] width 73 height 8
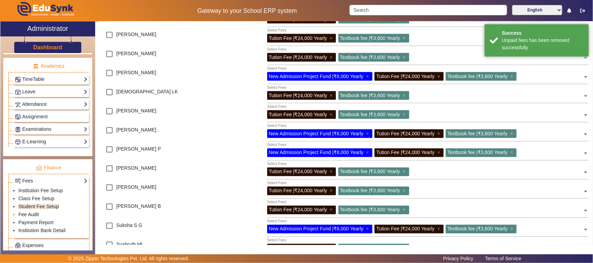
click at [30, 218] on link "Fee Audit" at bounding box center [28, 215] width 21 height 6
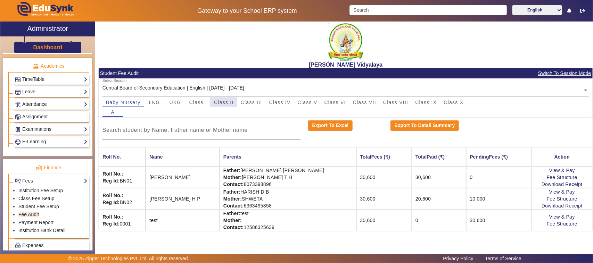
click at [219, 104] on span "Class II" at bounding box center [224, 102] width 20 height 5
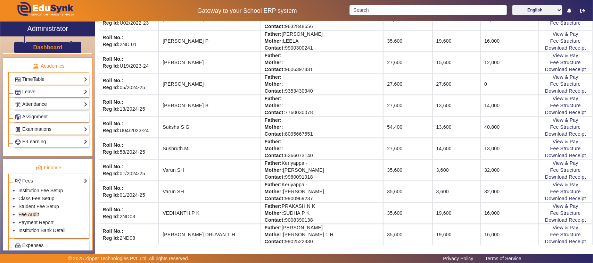
scroll to position [662, 0]
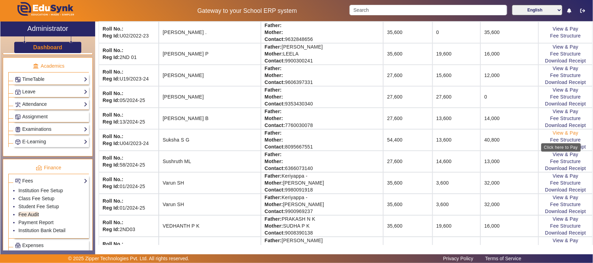
click at [560, 136] on link "View & Pay" at bounding box center [566, 133] width 26 height 6
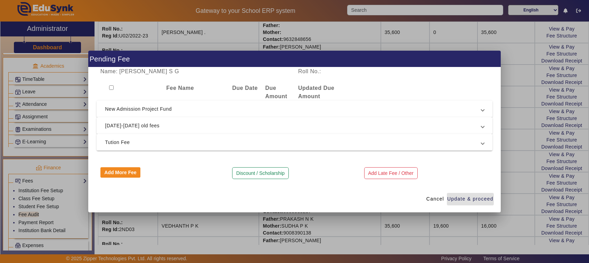
click at [71, 200] on div at bounding box center [294, 131] width 589 height 263
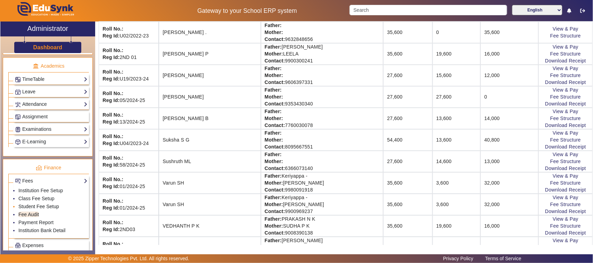
click at [36, 210] on link "Student Fee Setup" at bounding box center [38, 207] width 41 height 6
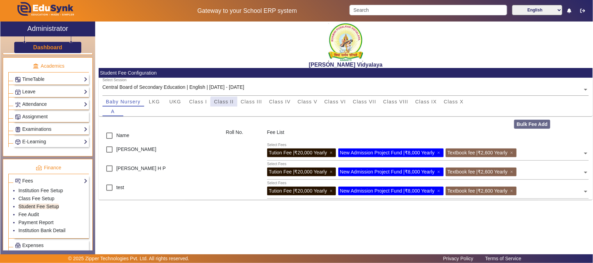
click at [234, 103] on span "Class II" at bounding box center [224, 101] width 20 height 5
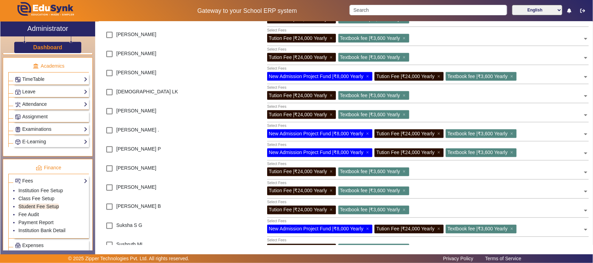
scroll to position [521, 0]
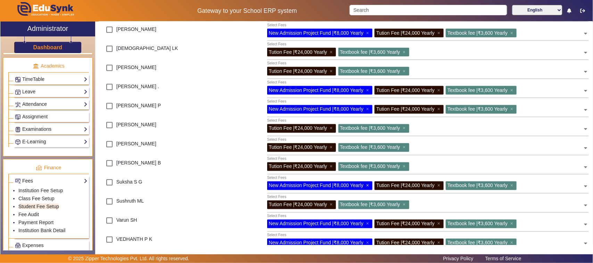
click at [369, 184] on span "×" at bounding box center [368, 186] width 5 height 6
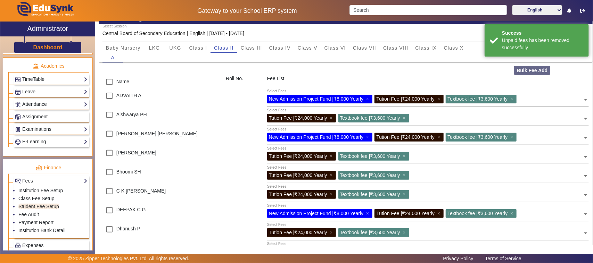
scroll to position [87, 0]
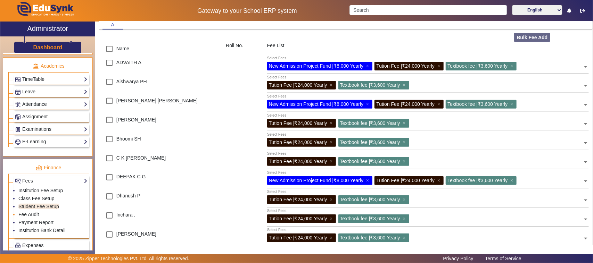
click at [35, 218] on link "Fee Audit" at bounding box center [28, 215] width 21 height 6
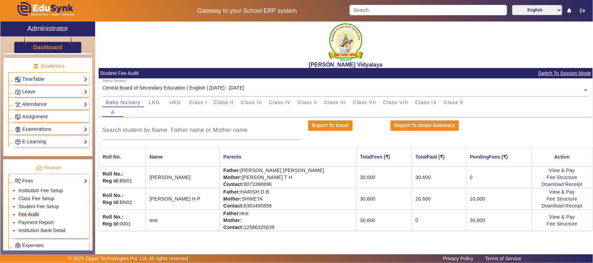
click at [231, 103] on span "Class II" at bounding box center [224, 102] width 20 height 5
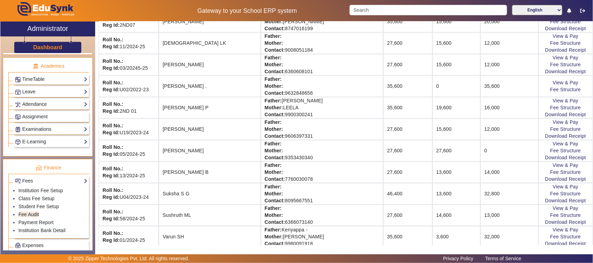
scroll to position [652, 0]
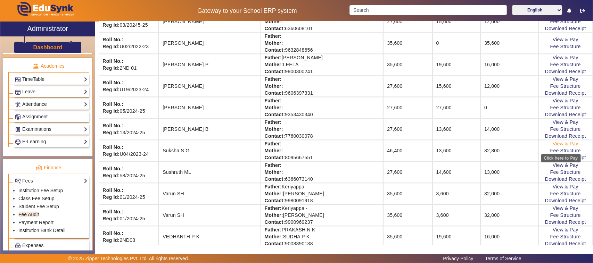
click at [556, 147] on link "View & Pay" at bounding box center [566, 144] width 26 height 6
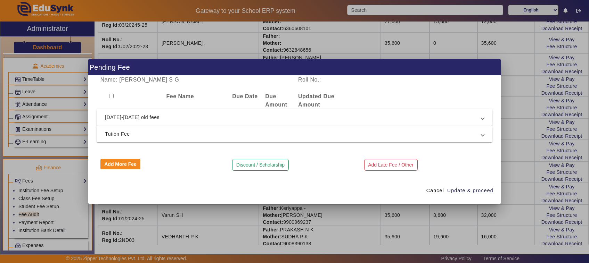
click at [145, 117] on span "2024-2025 old fees" at bounding box center [293, 117] width 376 height 8
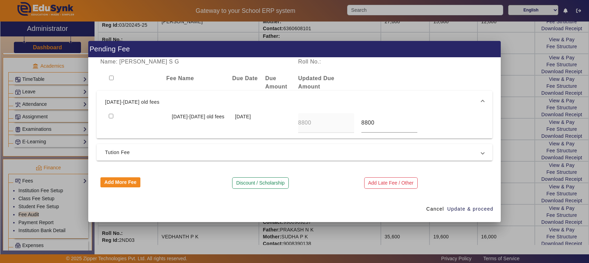
click at [517, 181] on div at bounding box center [294, 131] width 589 height 263
